Goal: Communication & Community: Answer question/provide support

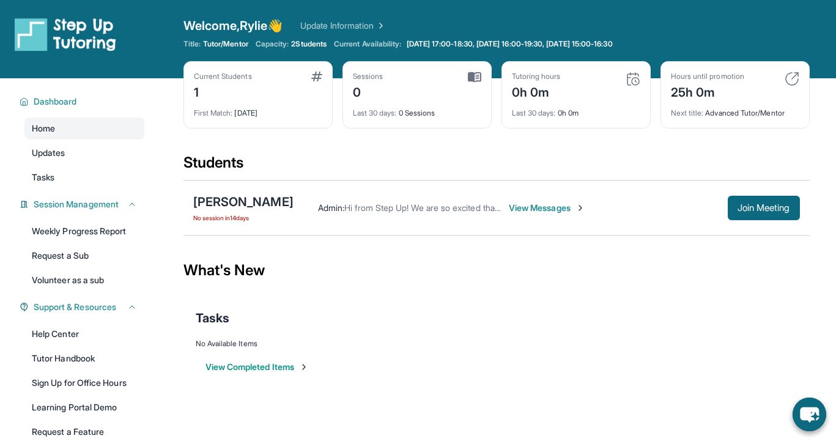
click at [546, 211] on span "View Messages" at bounding box center [547, 208] width 76 height 12
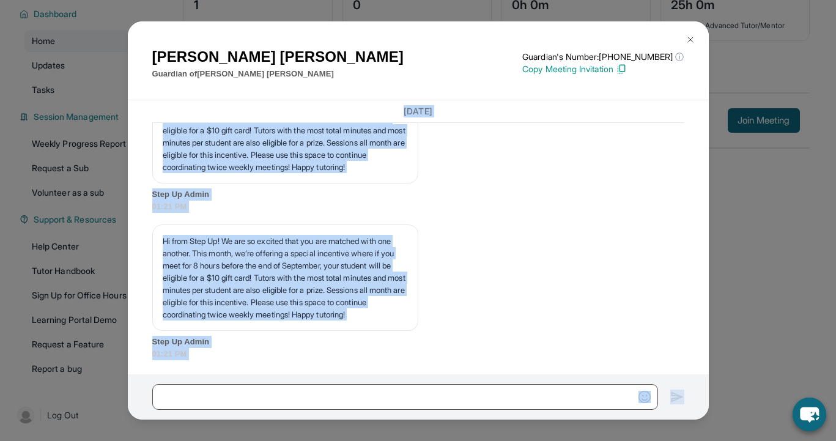
scroll to position [2731, 0]
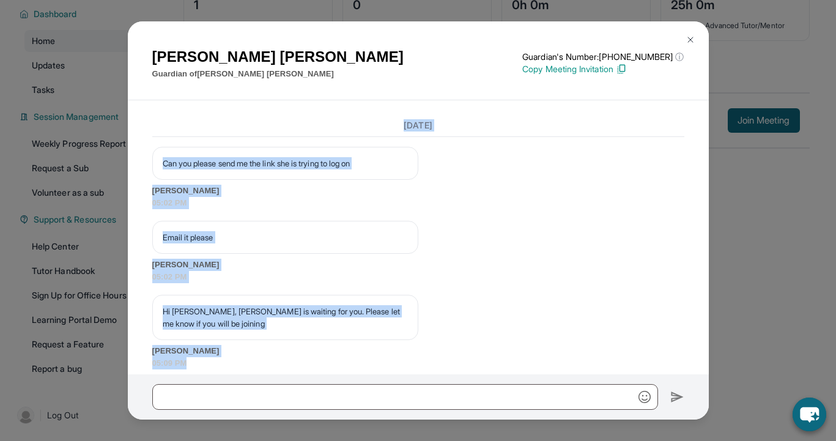
drag, startPoint x: 144, startPoint y: 276, endPoint x: 228, endPoint y: 375, distance: 129.7
click at [228, 376] on div "Bianca Smith Guardian of Ivy’Reign Smith Guardian's Number: +16892073817 ⓘ This…" at bounding box center [418, 220] width 581 height 398
copy div "Yesterday Hi from Step Up! We are so excited that you are matched with one anot…"
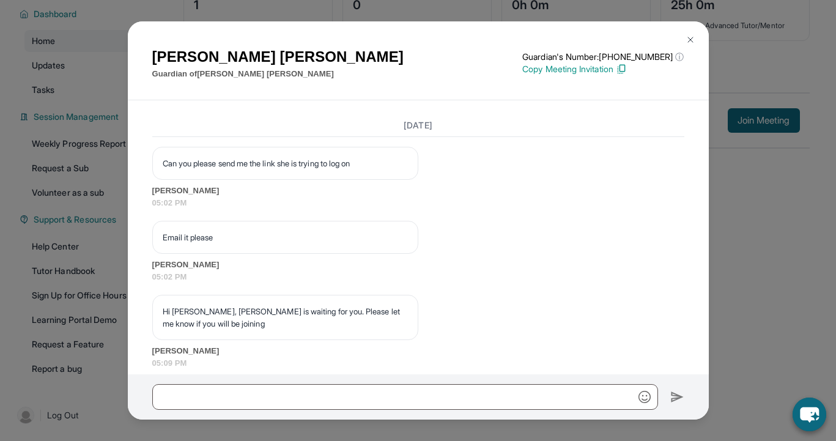
click at [521, 327] on div "Hi Rylie, Ivy'Reign is waiting for you. Please let me know if you will be joini…" at bounding box center [418, 332] width 532 height 74
click at [692, 40] on img at bounding box center [691, 40] width 10 height 10
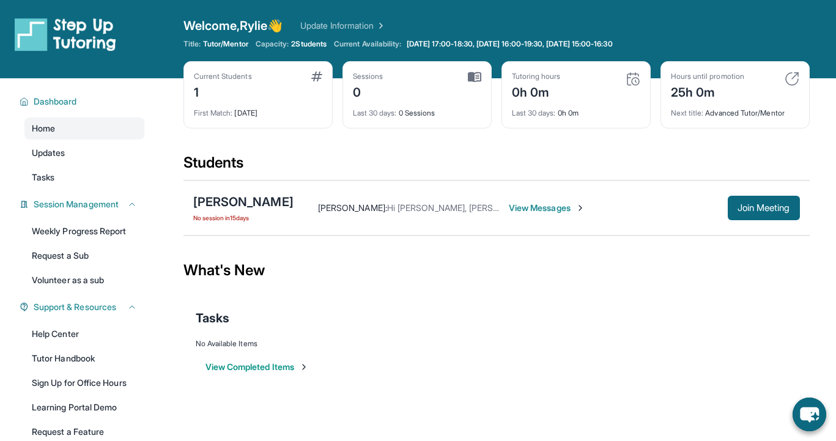
scroll to position [0, 0]
click at [733, 210] on button "Join Meeting" at bounding box center [764, 208] width 72 height 24
click at [569, 205] on span "View Messages" at bounding box center [547, 208] width 76 height 12
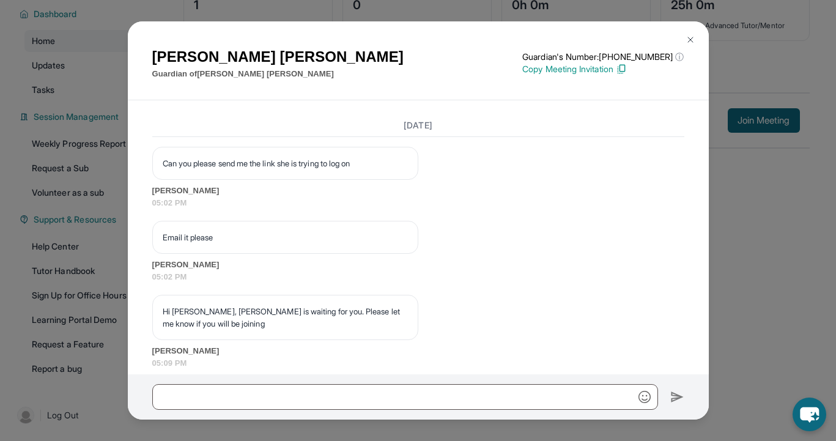
scroll to position [87, 0]
click at [696, 41] on button at bounding box center [690, 40] width 24 height 24
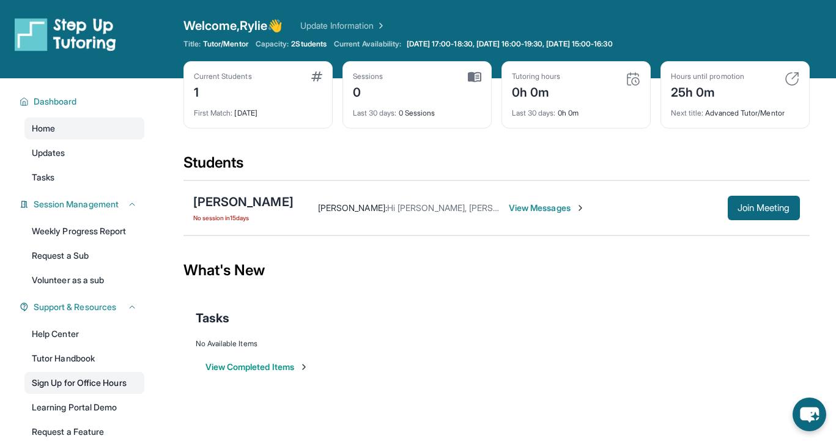
scroll to position [0, 0]
click at [347, 22] on link "Update Information" at bounding box center [343, 26] width 86 height 12
click at [250, 205] on div "[PERSON_NAME]" at bounding box center [243, 201] width 100 height 17
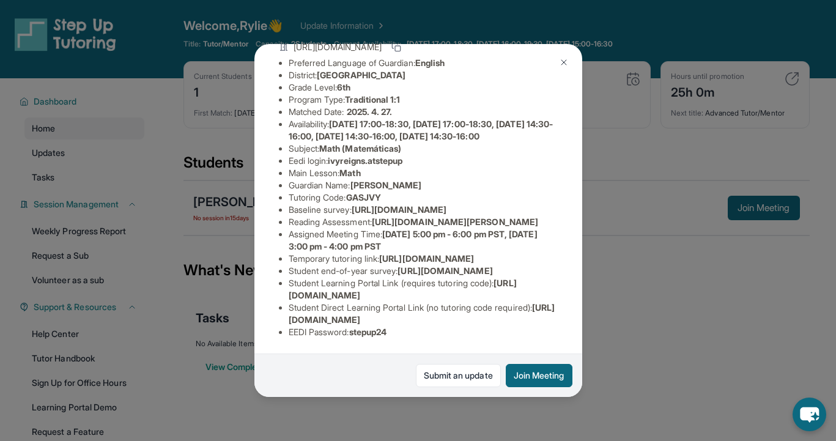
scroll to position [235, 0]
drag, startPoint x: 286, startPoint y: 196, endPoint x: 420, endPoint y: 213, distance: 134.4
click at [420, 213] on ul "Preferred Language of Guardian: English District: Wiseburn Unified School Distr…" at bounding box center [418, 197] width 279 height 281
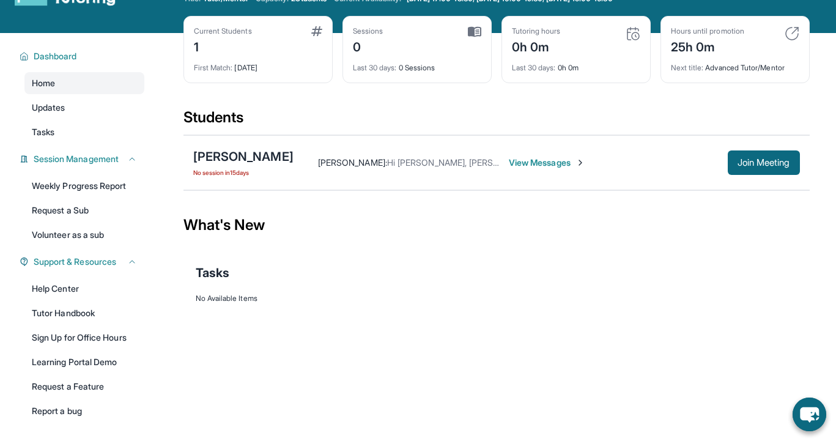
scroll to position [83, 0]
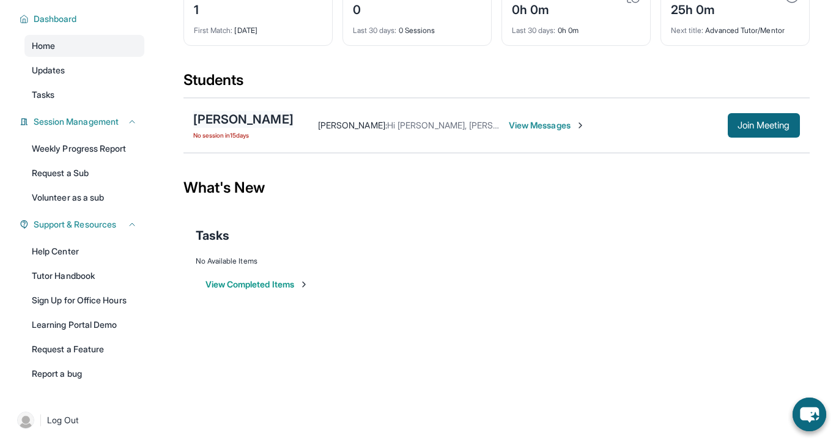
click at [259, 116] on div "[PERSON_NAME]" at bounding box center [243, 119] width 100 height 17
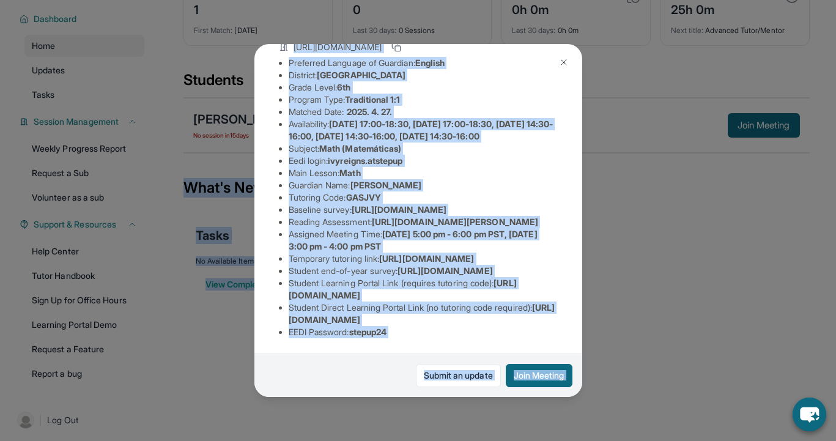
scroll to position [87, 0]
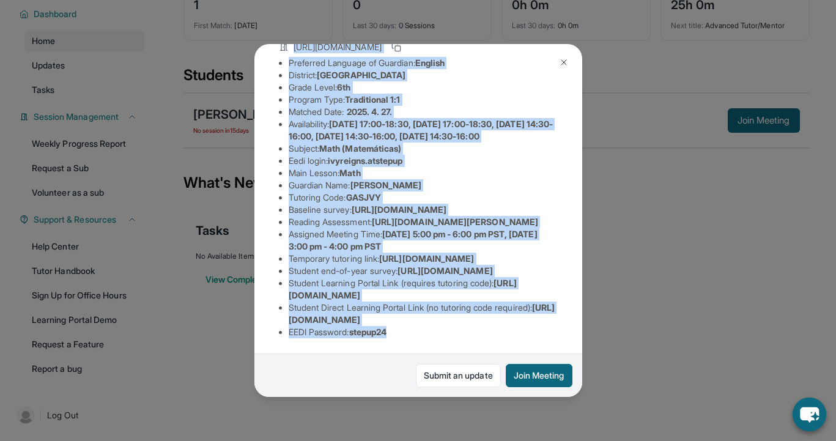
drag, startPoint x: 270, startPoint y: 120, endPoint x: 404, endPoint y: 329, distance: 247.5
click at [404, 329] on div "Ivy’Reign Smith Guardian: Bianca Smith Student Information https://student-port…" at bounding box center [418, 220] width 328 height 353
copy div "Student Information https://student-portal.stepuptutoring.org/student/GASJVY Pr…"
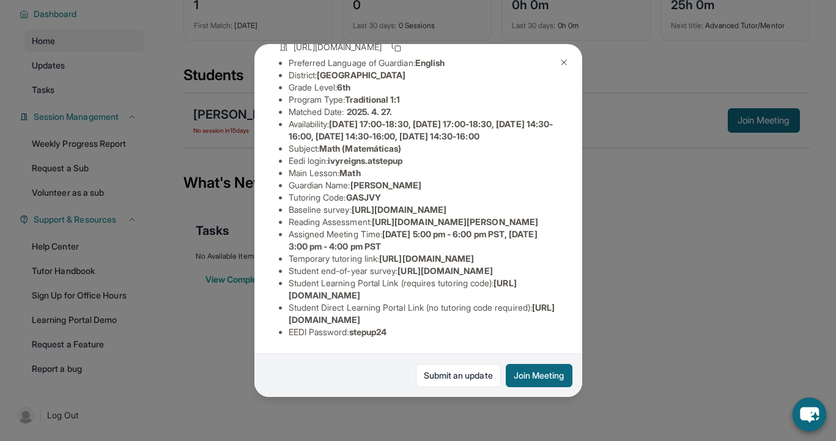
click at [426, 345] on div "Student Information https://student-portal.stepuptutoring.org/student/GASJVY Pr…" at bounding box center [418, 179] width 279 height 338
drag, startPoint x: 276, startPoint y: 294, endPoint x: 487, endPoint y: 294, distance: 211.6
click at [487, 294] on ul "Preferred Language of Guardian: English District: Wiseburn Unified School Distr…" at bounding box center [418, 197] width 279 height 281
click at [499, 300] on li "Student Learning Portal Link (requires tutoring code) : https://student-portal.…" at bounding box center [423, 289] width 269 height 24
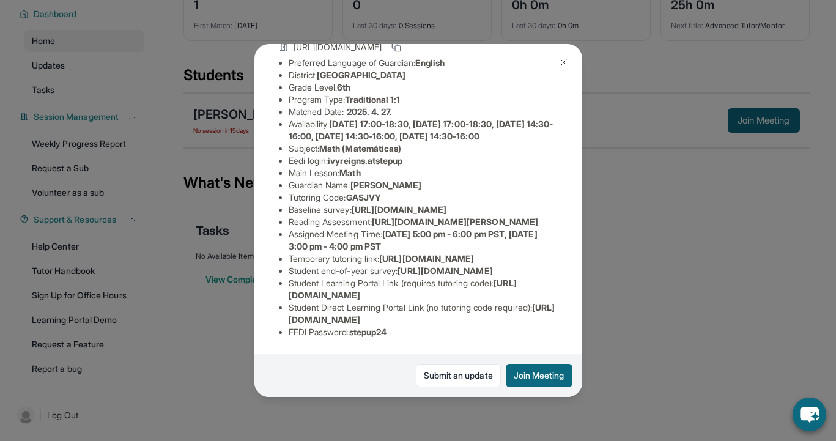
drag, startPoint x: 272, startPoint y: 289, endPoint x: 502, endPoint y: 294, distance: 230.0
click at [502, 294] on ul "Preferred Language of Guardian: English District: Wiseburn Unified School Distr…" at bounding box center [418, 197] width 279 height 281
drag, startPoint x: 274, startPoint y: 318, endPoint x: 476, endPoint y: 320, distance: 201.8
click at [476, 320] on ul "Preferred Language of Guardian: English District: Wiseburn Unified School Distr…" at bounding box center [418, 197] width 279 height 281
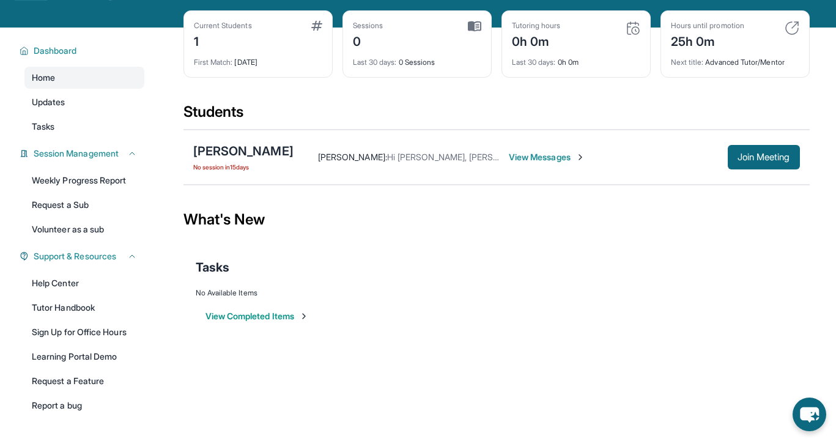
scroll to position [67, 0]
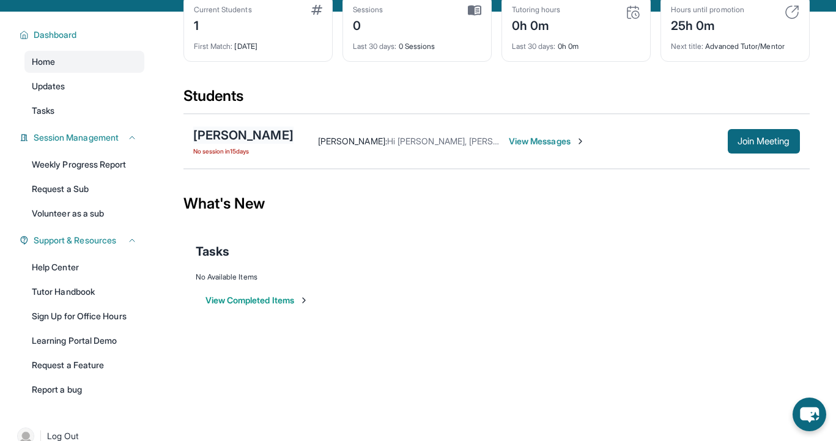
click at [252, 137] on div "[PERSON_NAME]" at bounding box center [243, 135] width 100 height 17
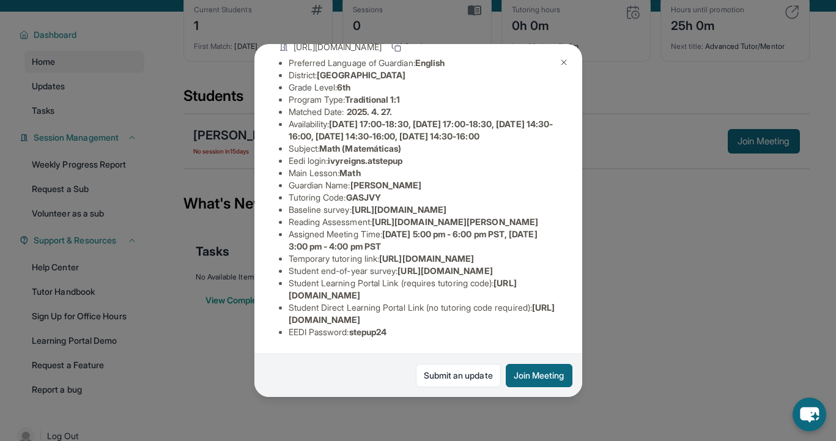
scroll to position [235, 439]
drag, startPoint x: 281, startPoint y: 97, endPoint x: 506, endPoint y: 125, distance: 226.9
click at [506, 125] on div "Ivy’Reign Smith Guardian: Bianca Smith Student Information https://student-port…" at bounding box center [418, 220] width 328 height 353
click at [410, 253] on li "Temporary tutoring link : https://www.thelessonspace.com/space/4ba67854-9c84-4e…" at bounding box center [423, 259] width 269 height 12
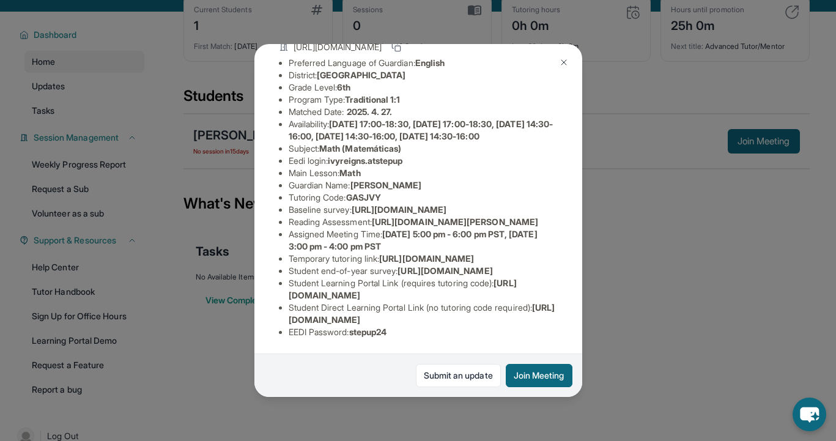
scroll to position [235, 149]
drag, startPoint x: 375, startPoint y: 133, endPoint x: 463, endPoint y: 148, distance: 89.4
click at [463, 148] on div "Ivy’Reign Smith Guardian: Bianca Smith Student Information https://student-port…" at bounding box center [418, 220] width 328 height 353
click at [378, 228] on li "Assigned Meeting Time : Monday 5:00 pm - 6:00 pm PST, Friday 3:00 pm - 4:00 pm …" at bounding box center [423, 240] width 269 height 24
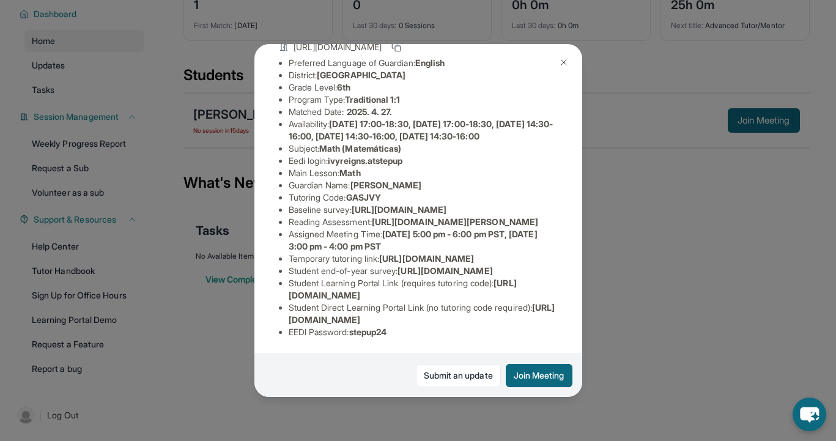
scroll to position [136, 0]
click at [657, 255] on div "Ivy’Reign Smith Guardian: Bianca Smith Student Information https://student-port…" at bounding box center [418, 220] width 836 height 441
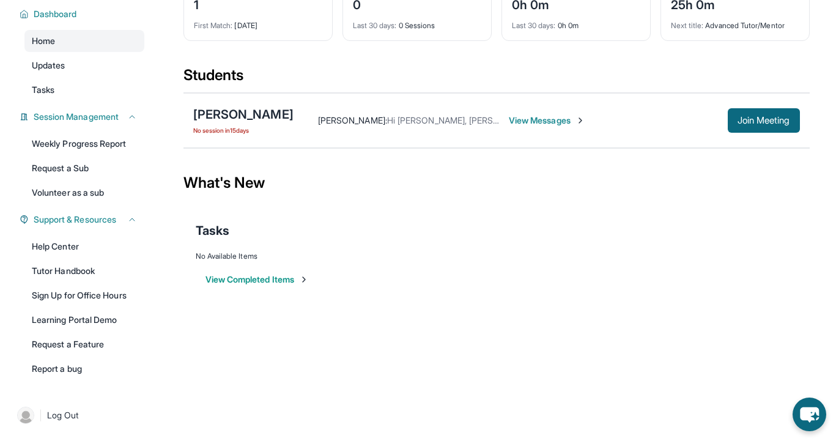
click at [549, 120] on span "View Messages" at bounding box center [547, 120] width 76 height 12
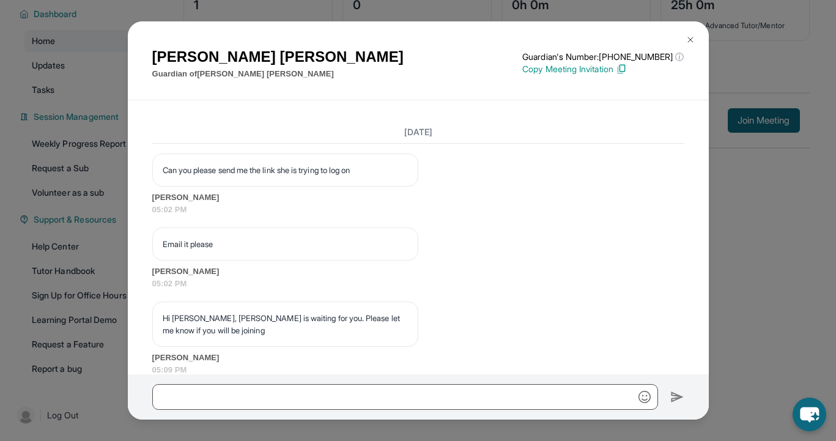
scroll to position [2731, 0]
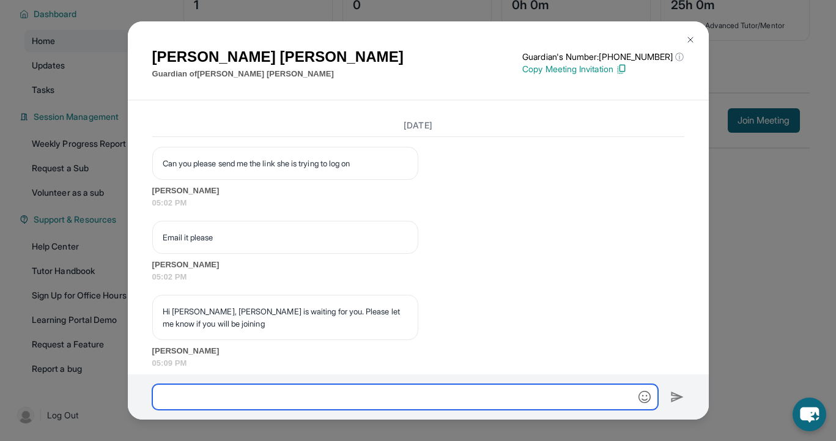
click at [361, 389] on input "text" at bounding box center [405, 397] width 506 height 26
paste input "**********"
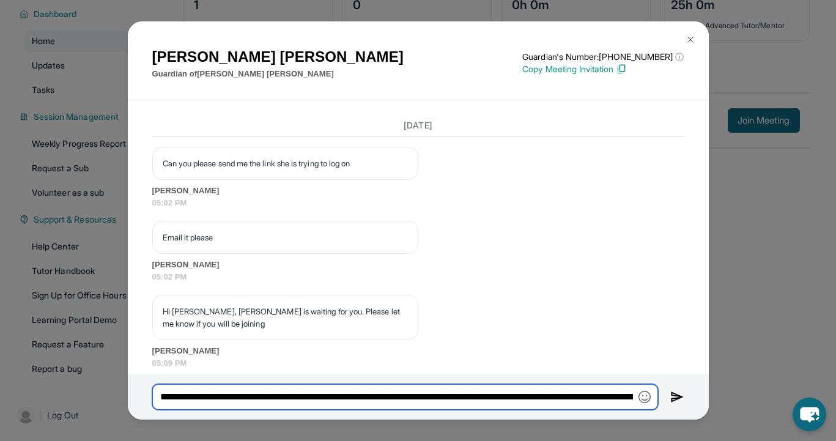
paste input "**********"
type input "**********"
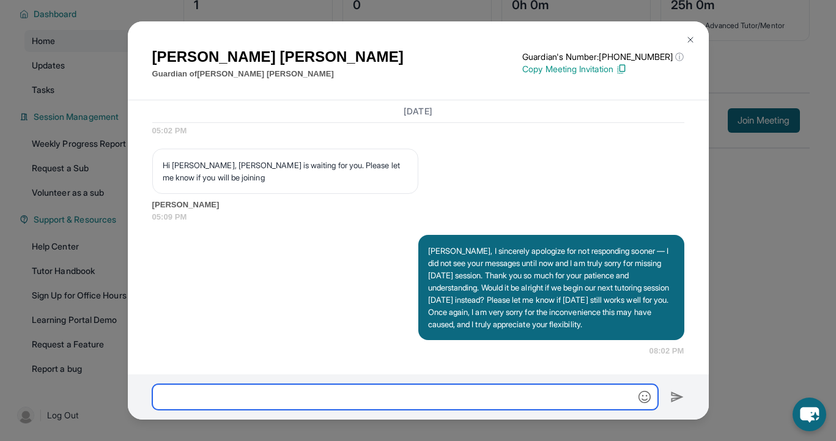
scroll to position [78, 0]
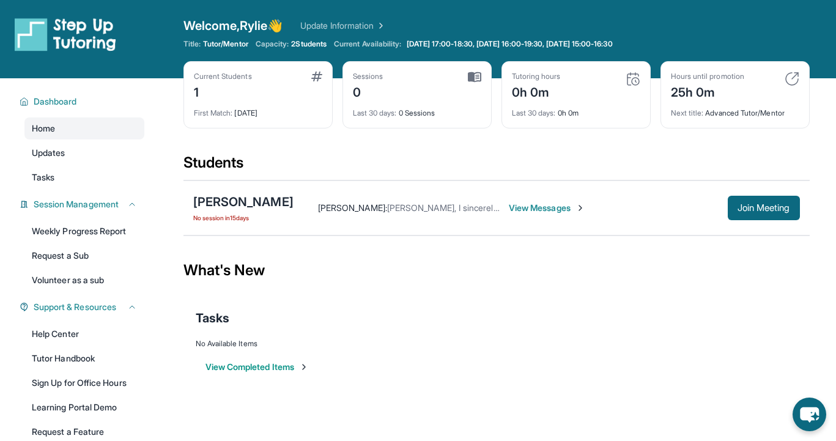
click at [564, 209] on span "View Messages" at bounding box center [547, 208] width 76 height 12
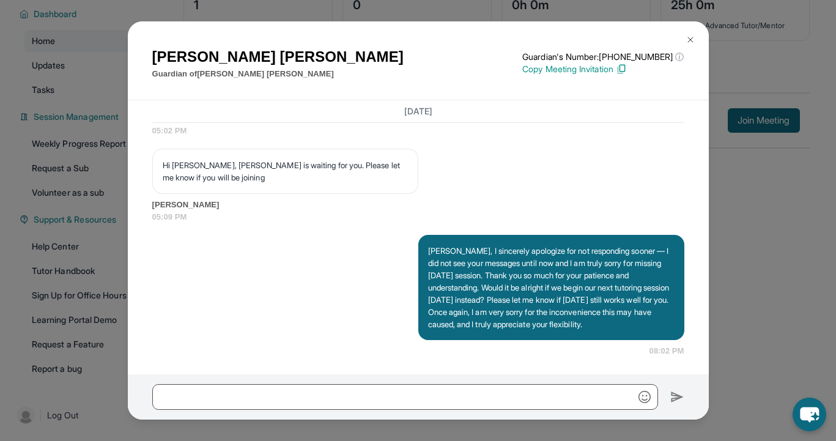
scroll to position [87, 0]
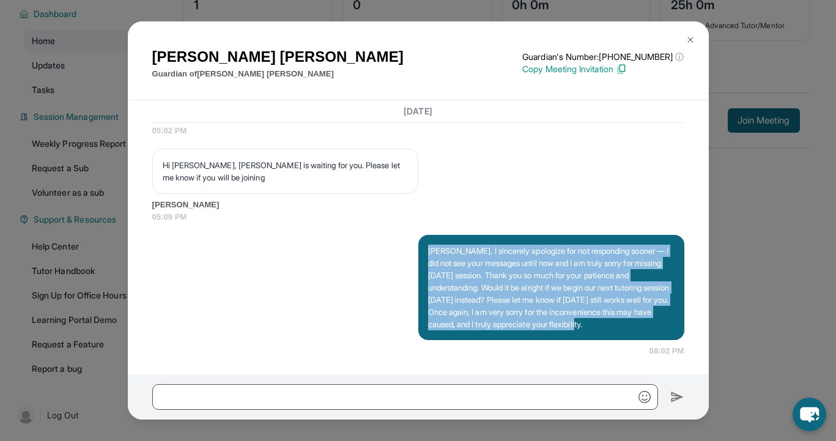
drag, startPoint x: 492, startPoint y: 328, endPoint x: 440, endPoint y: 226, distance: 114.6
click at [440, 235] on div "[PERSON_NAME], I sincerely apologize for not responding sooner — I did not see …" at bounding box center [551, 287] width 266 height 105
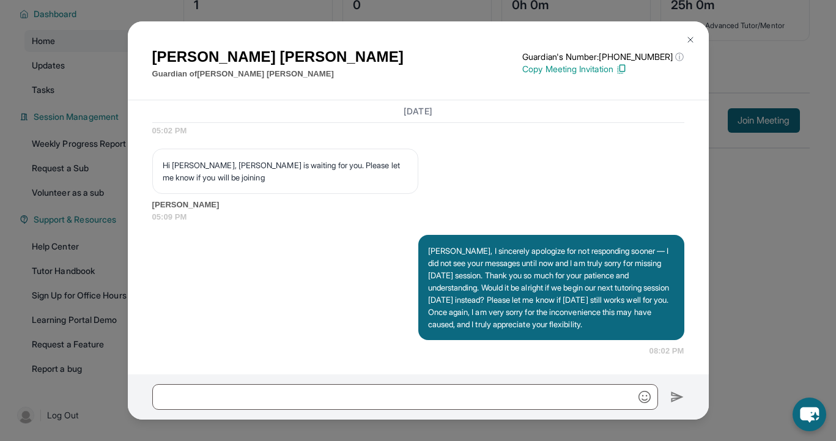
click at [464, 211] on span "05:09 PM" at bounding box center [418, 217] width 532 height 12
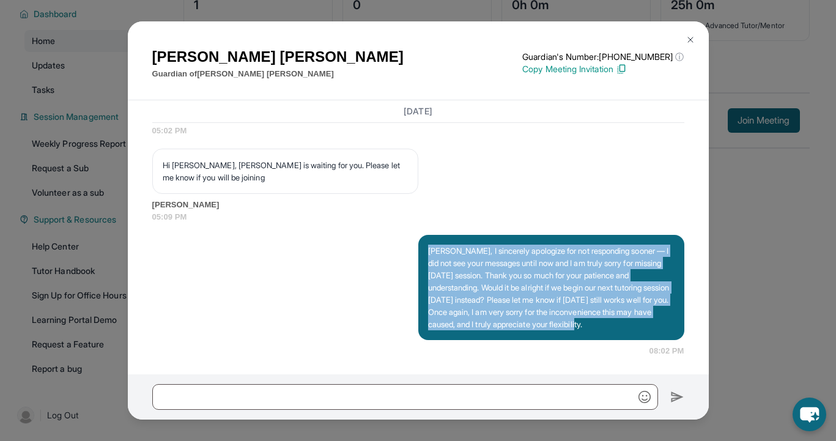
drag, startPoint x: 471, startPoint y: 325, endPoint x: 439, endPoint y: 226, distance: 104.1
click at [439, 235] on div "[PERSON_NAME], I sincerely apologize for not responding sooner — I did not see …" at bounding box center [551, 287] width 266 height 105
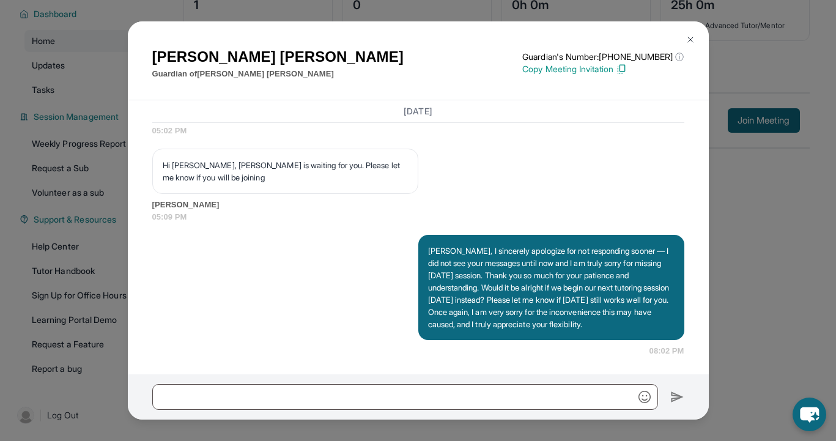
click at [510, 170] on div "Hi Rylie, Ivy'Reign is waiting for you. Please let me know if you will be joini…" at bounding box center [418, 186] width 532 height 74
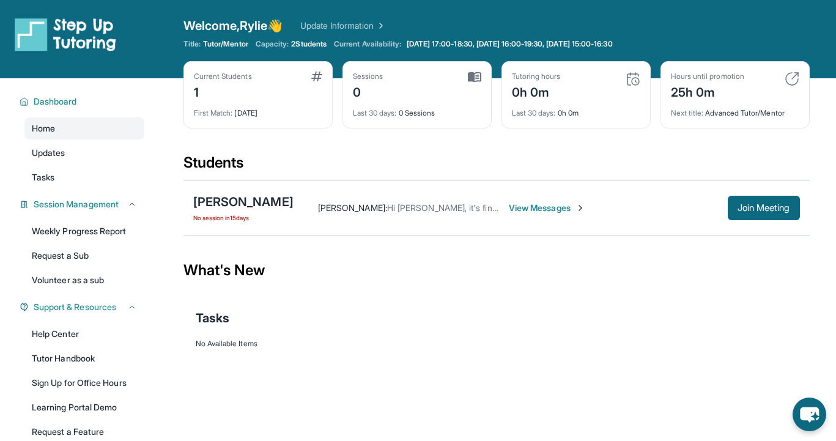
click at [531, 213] on span "View Messages" at bounding box center [547, 208] width 76 height 12
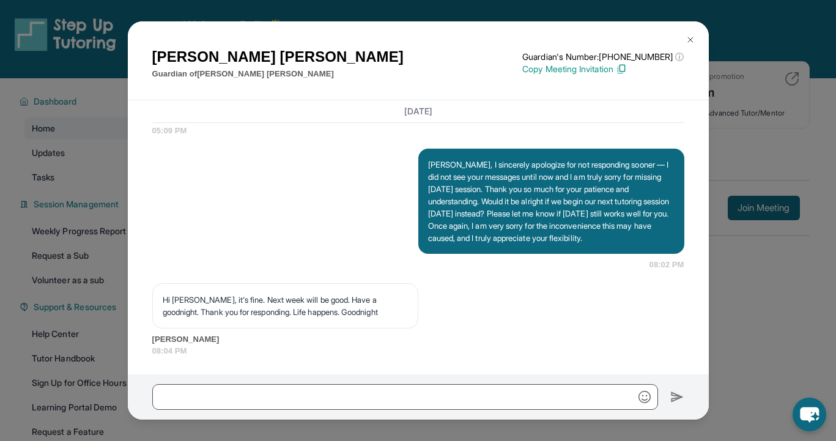
scroll to position [2963, 0]
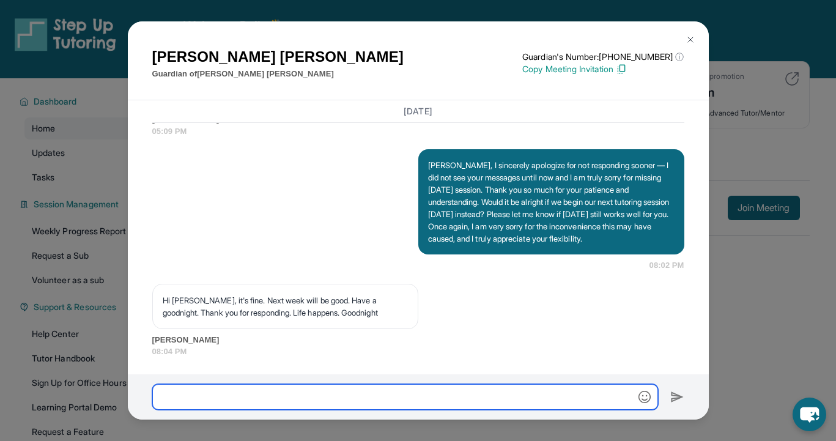
click at [291, 398] on input "text" at bounding box center [405, 397] width 506 height 26
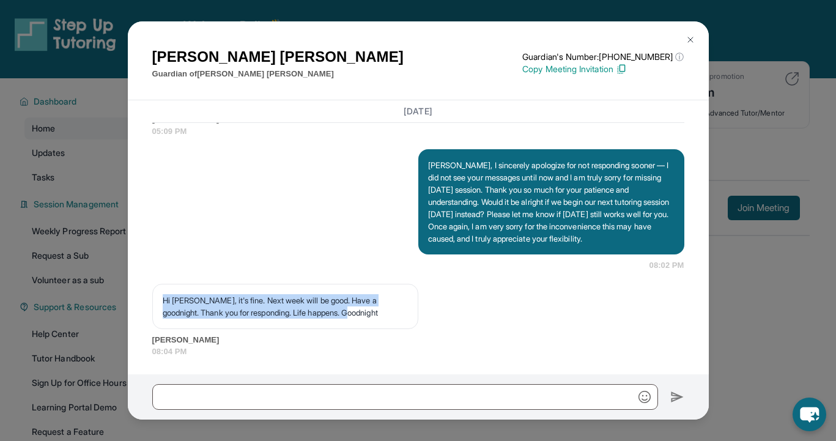
drag, startPoint x: 149, startPoint y: 295, endPoint x: 357, endPoint y: 320, distance: 208.8
click at [357, 320] on div "September 2, 2025 <p>**New Step Up Tutoring Match Chat**: Hi Bianca! This is th…" at bounding box center [418, 237] width 581 height 274
copy p "Hi [PERSON_NAME], it's fine. Next week will be good. Have a goodnight. Thank yo…"
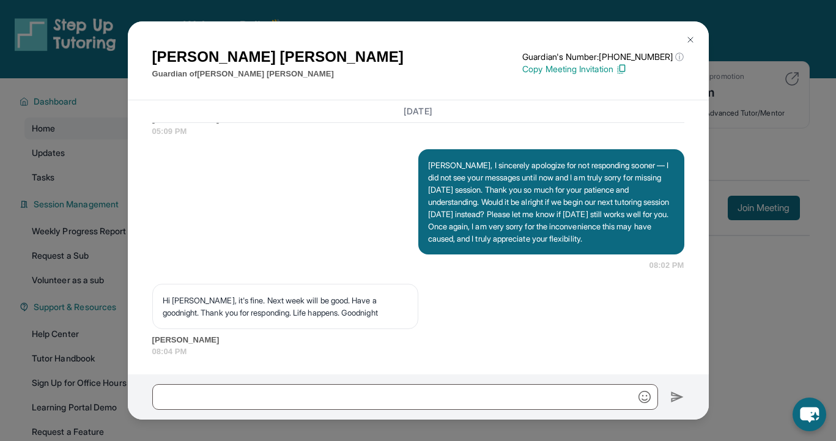
click at [320, 86] on div "Bianca Smith Guardian of Ivy’Reign Smith Guardian's Number: +16892073817 ⓘ This…" at bounding box center [418, 60] width 581 height 79
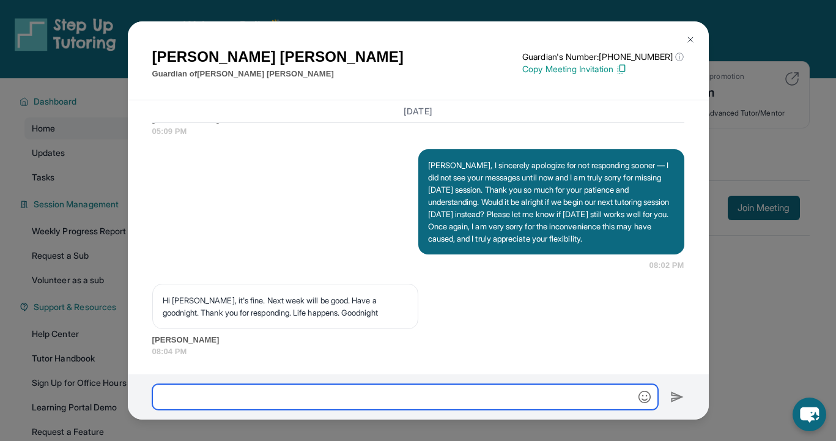
click at [266, 396] on input "text" at bounding box center [405, 397] width 506 height 26
paste input "**********"
type input "**********"
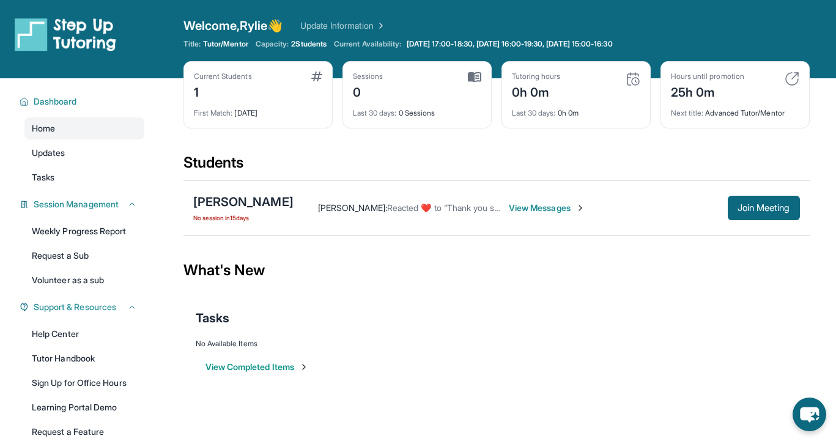
click at [554, 207] on span "View Messages" at bounding box center [547, 208] width 76 height 12
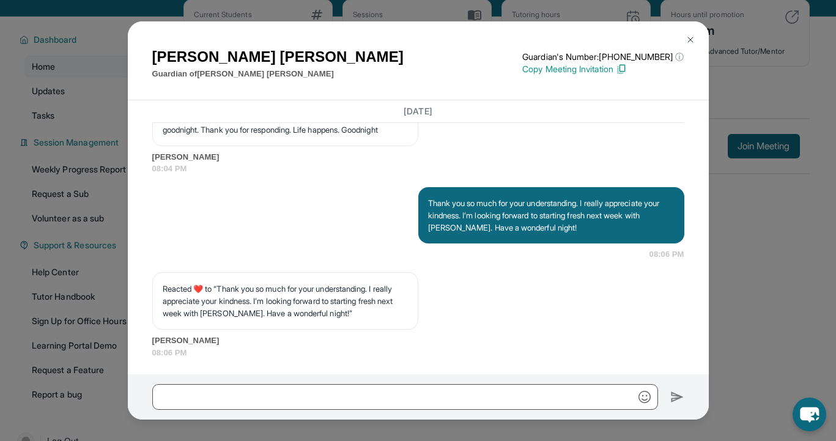
scroll to position [69, 0]
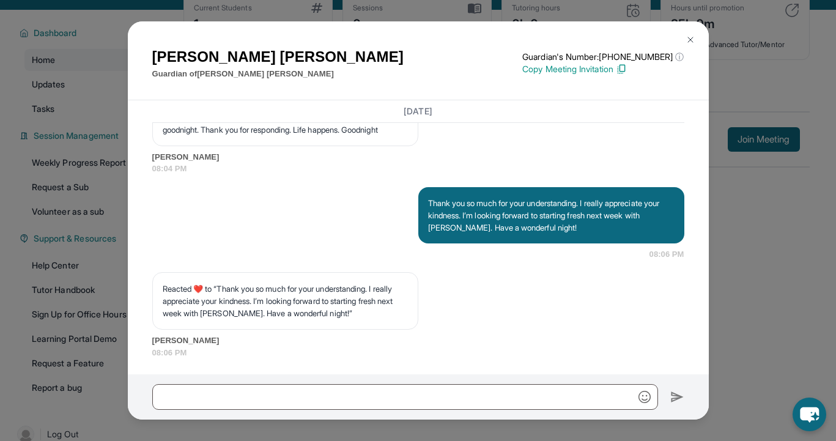
click at [685, 46] on button at bounding box center [690, 40] width 24 height 24
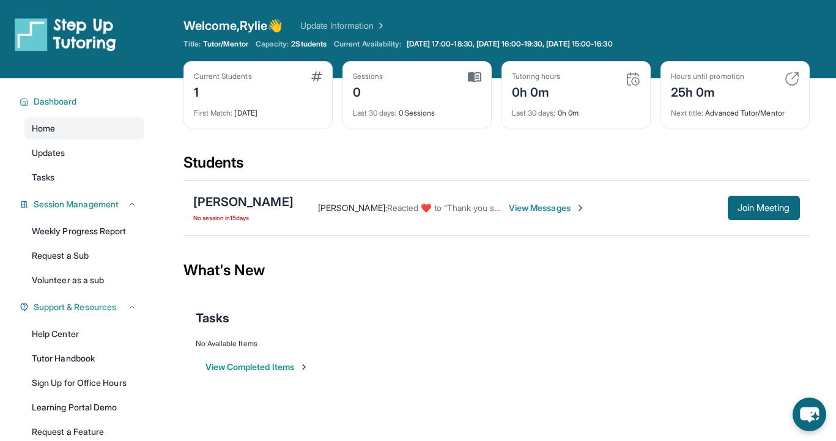
scroll to position [0, 0]
